Goal: Find specific page/section: Find specific page/section

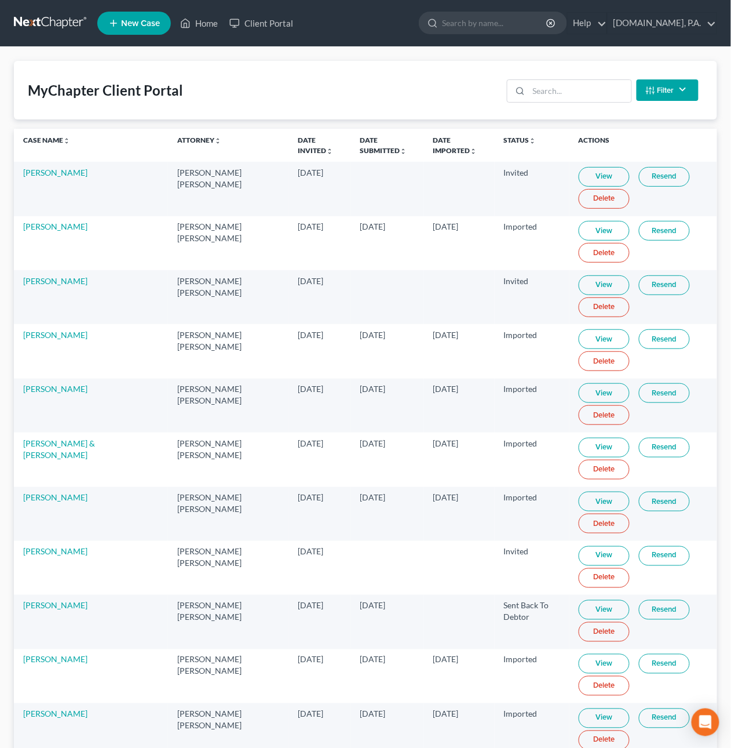
click at [57, 23] on link at bounding box center [51, 23] width 74 height 21
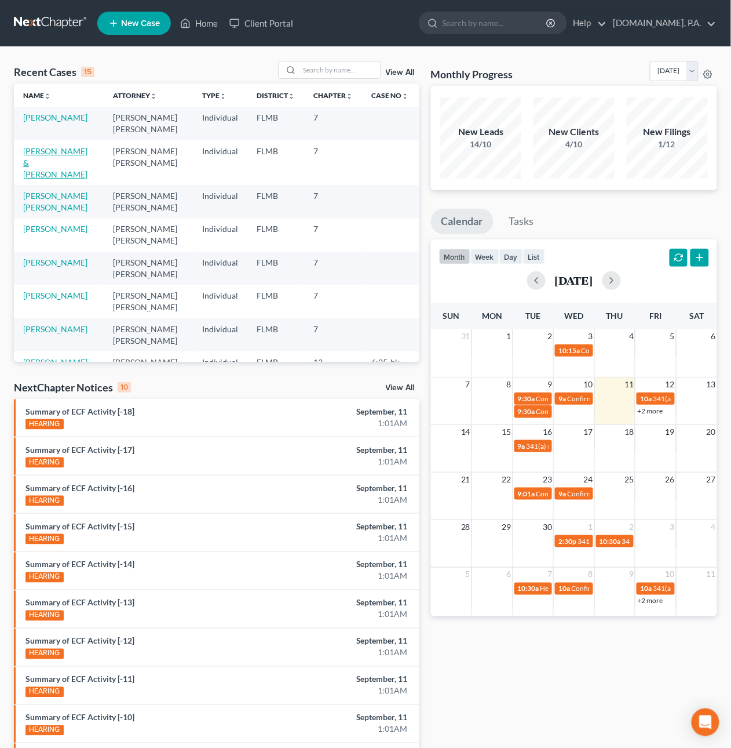
click at [64, 147] on link "Wrigley, Eric & Tiffany" at bounding box center [55, 162] width 64 height 33
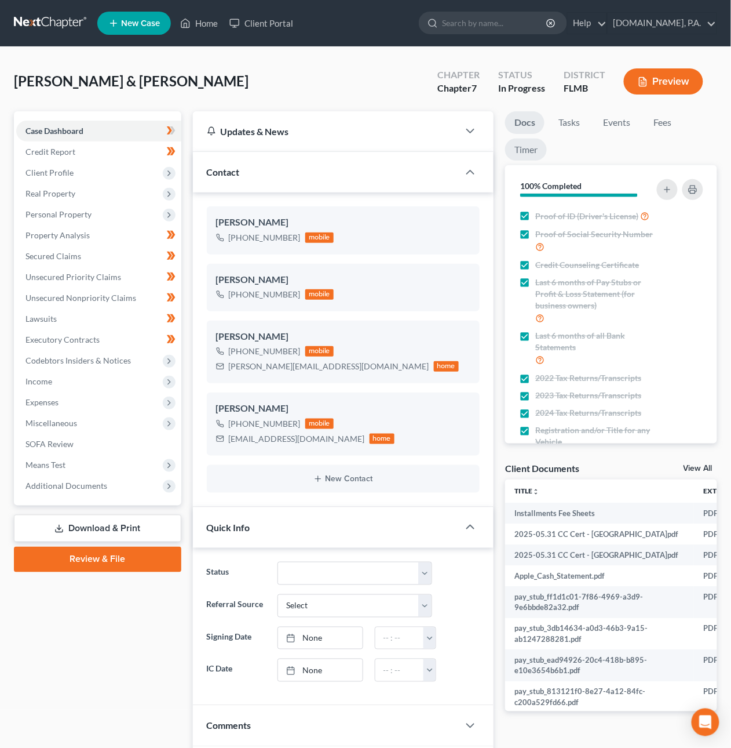
click at [523, 146] on link "Timer" at bounding box center [526, 150] width 42 height 23
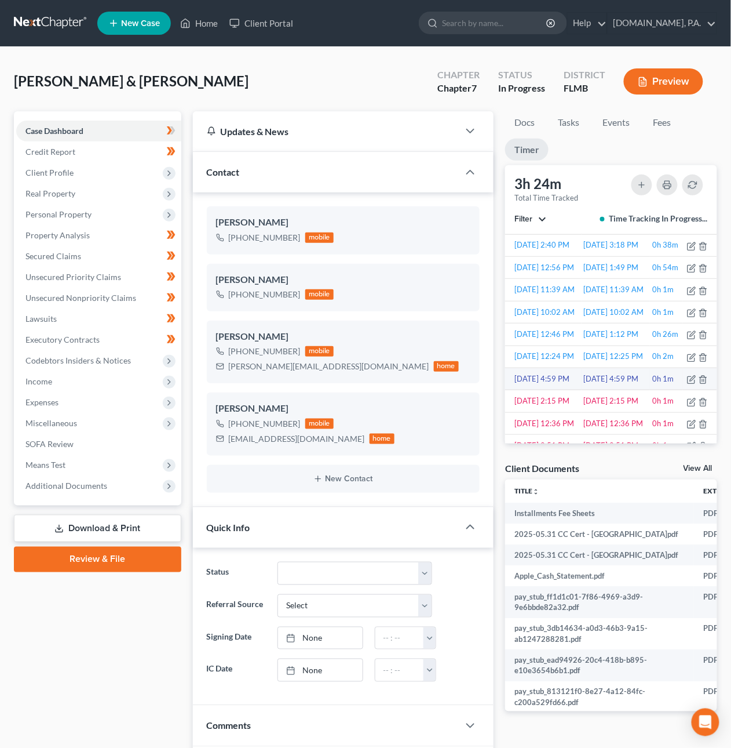
scroll to position [176, 0]
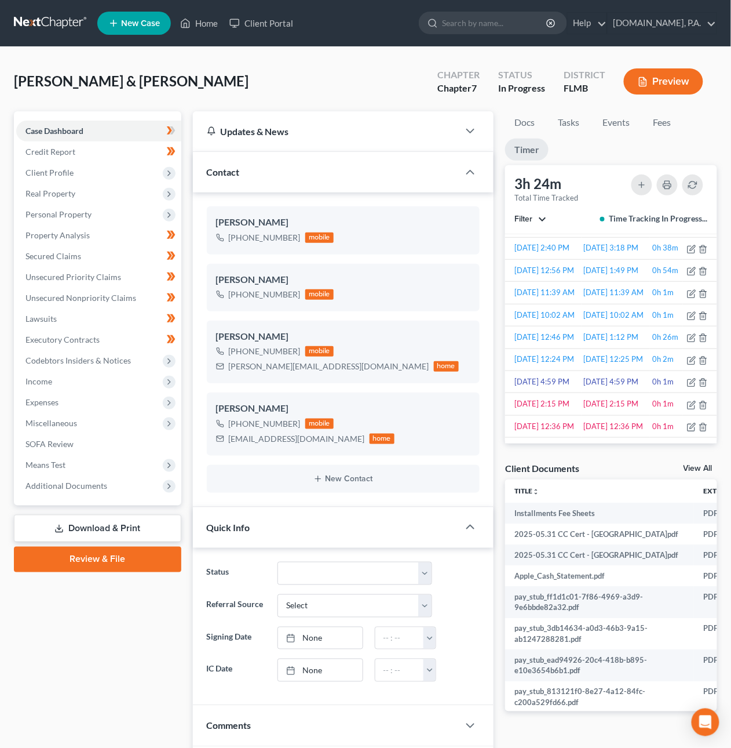
click at [42, 20] on link at bounding box center [51, 23] width 74 height 21
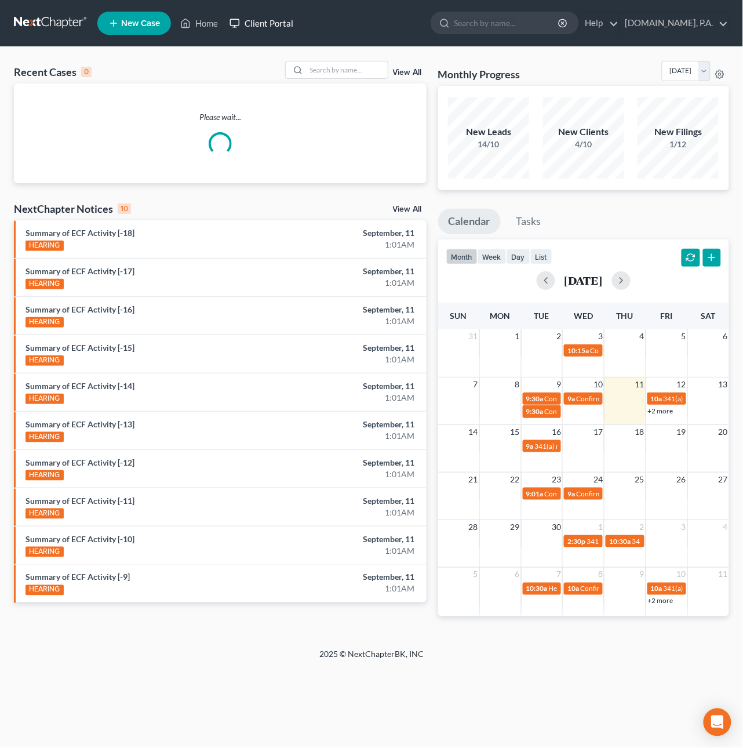
click at [247, 23] on link "Client Portal" at bounding box center [261, 23] width 75 height 21
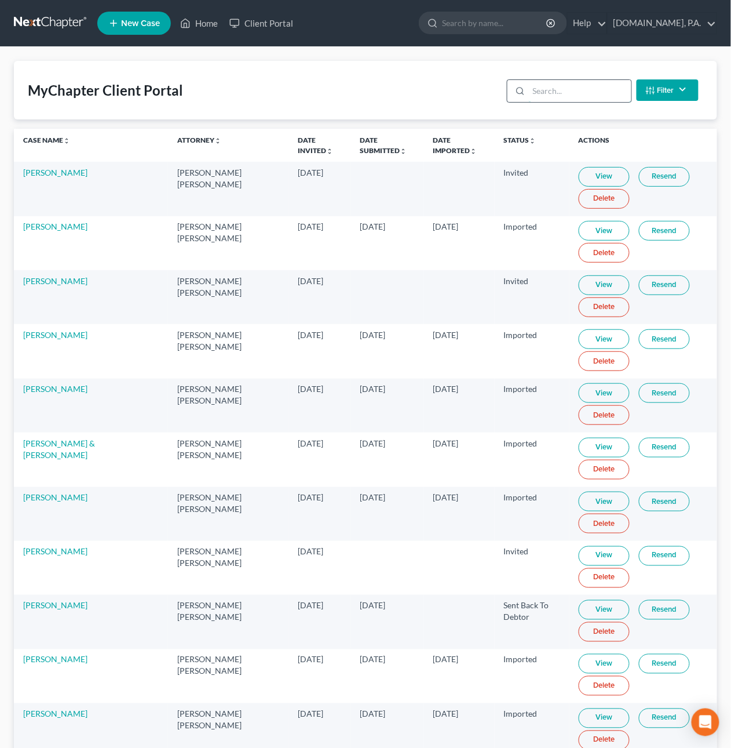
click at [536, 88] on input "search" at bounding box center [580, 91] width 103 height 22
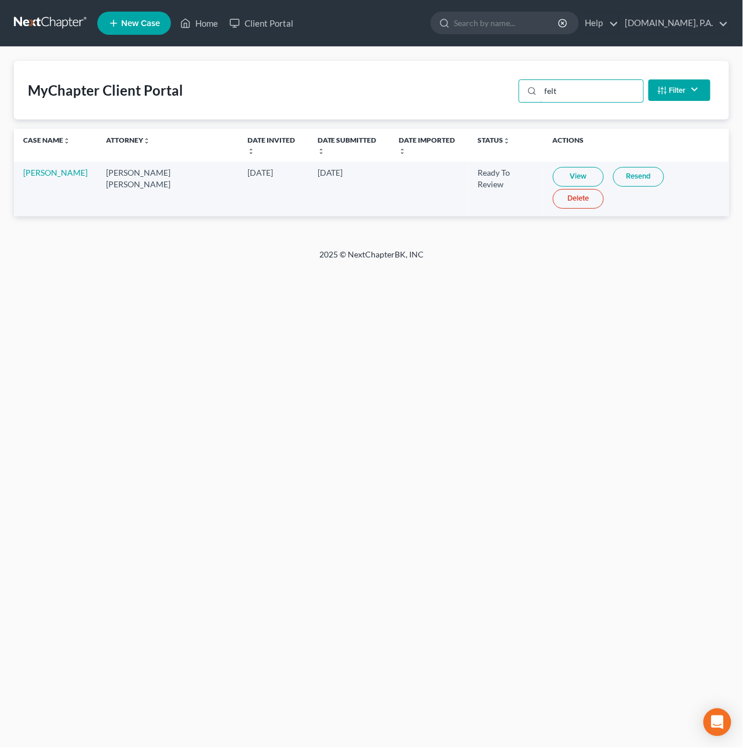
type input "felt"
click at [565, 167] on link "View" at bounding box center [578, 177] width 51 height 20
